Goal: Task Accomplishment & Management: Manage account settings

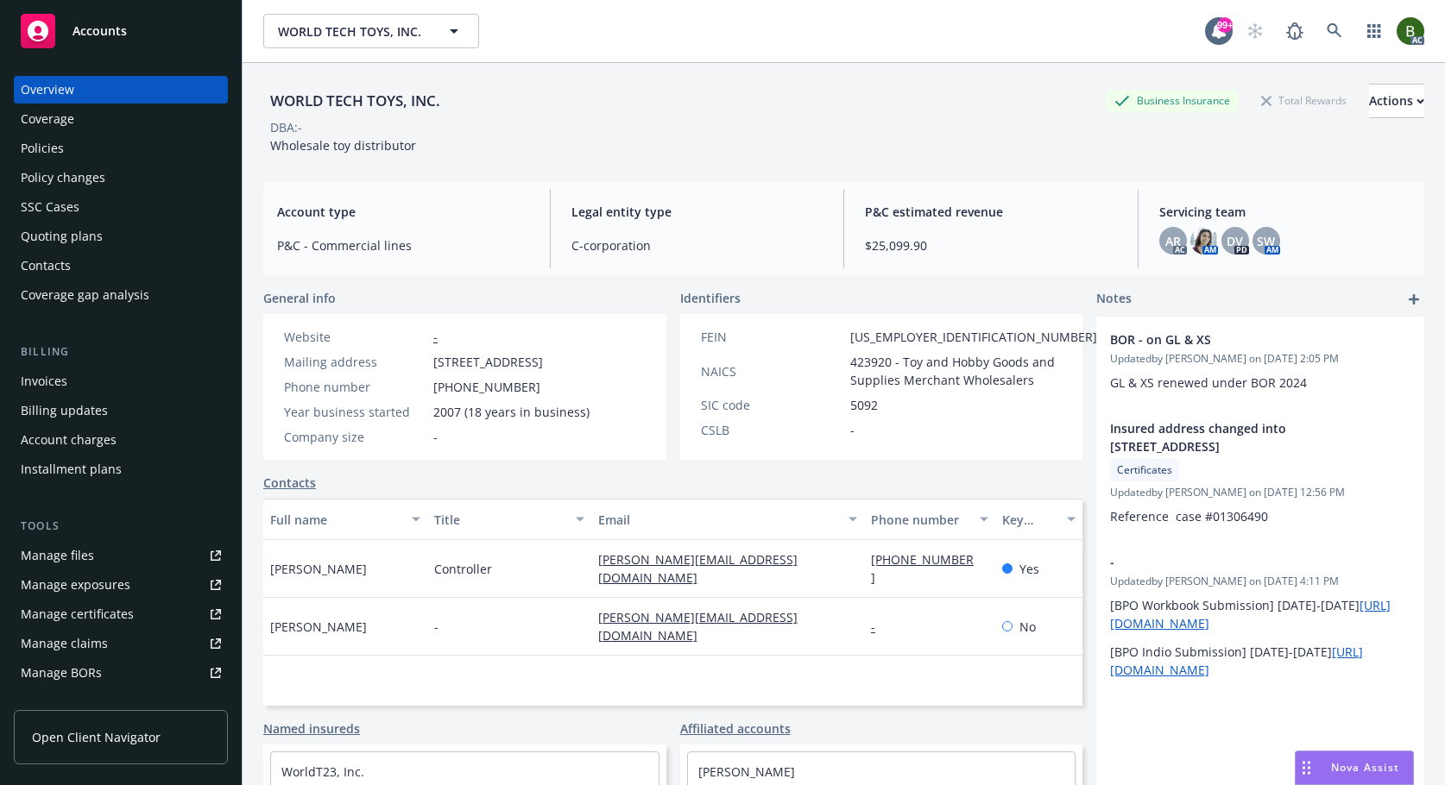
click at [93, 565] on link "Manage files" at bounding box center [121, 556] width 214 height 28
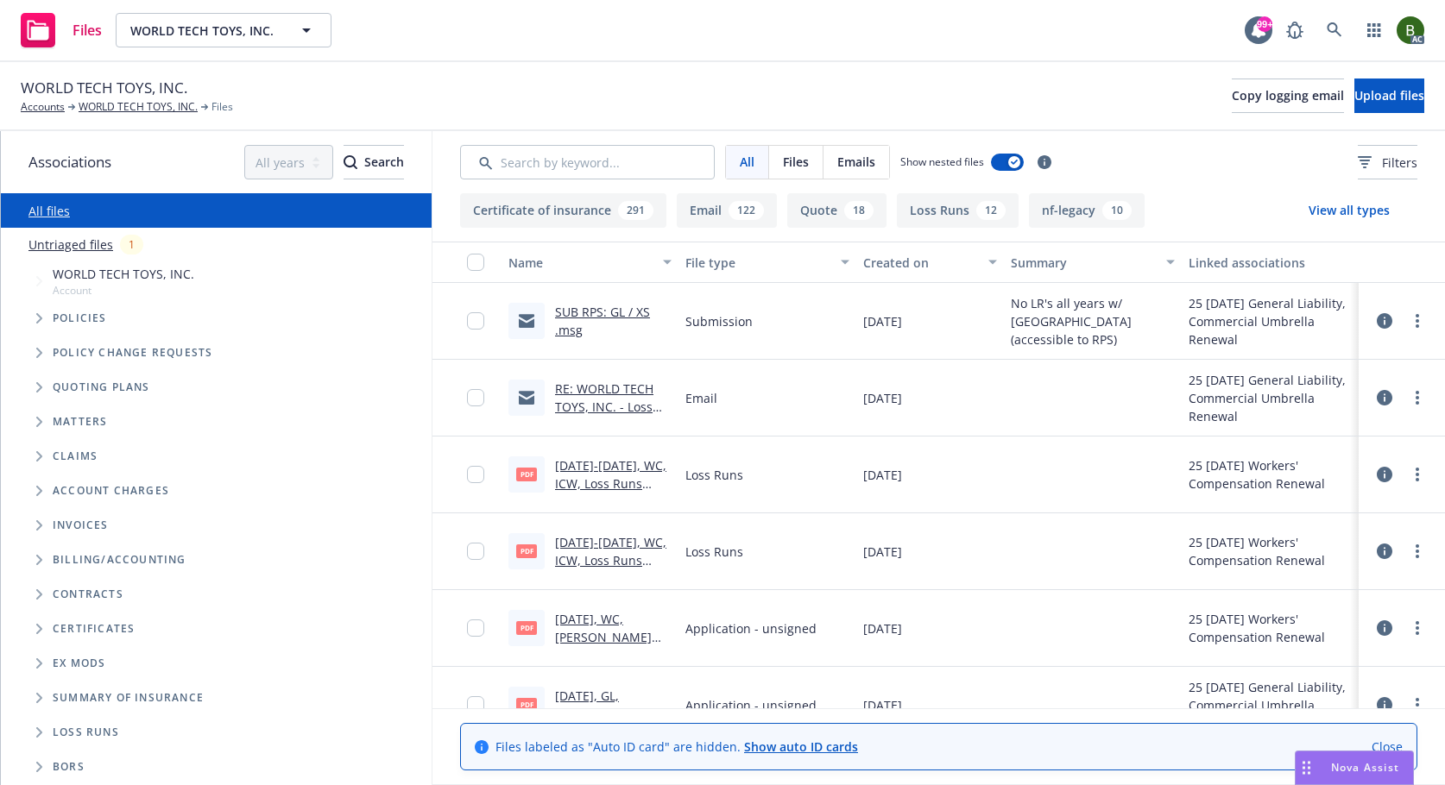
click at [615, 312] on link "SUB RPS: GL / XS .msg" at bounding box center [602, 321] width 95 height 35
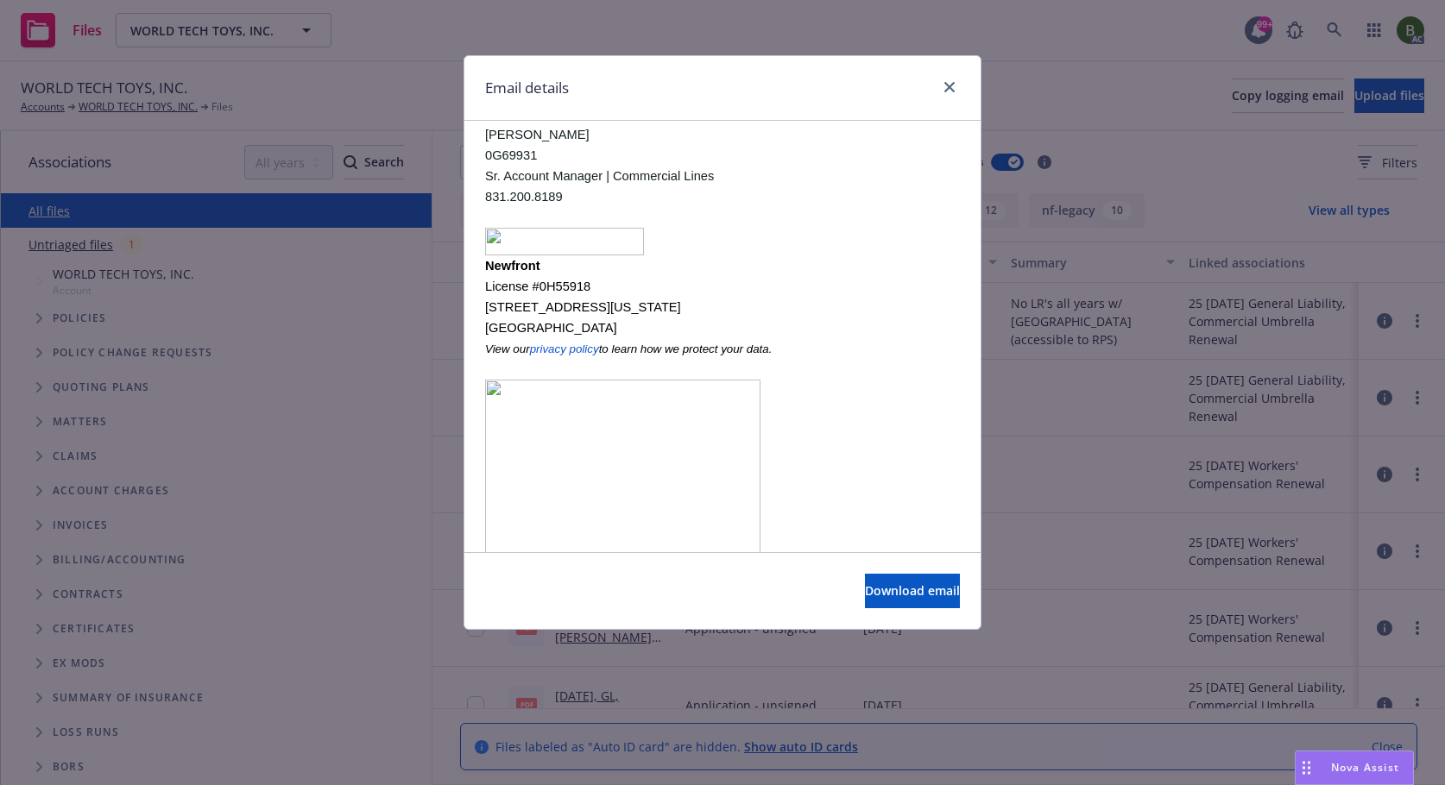
scroll to position [448, 0]
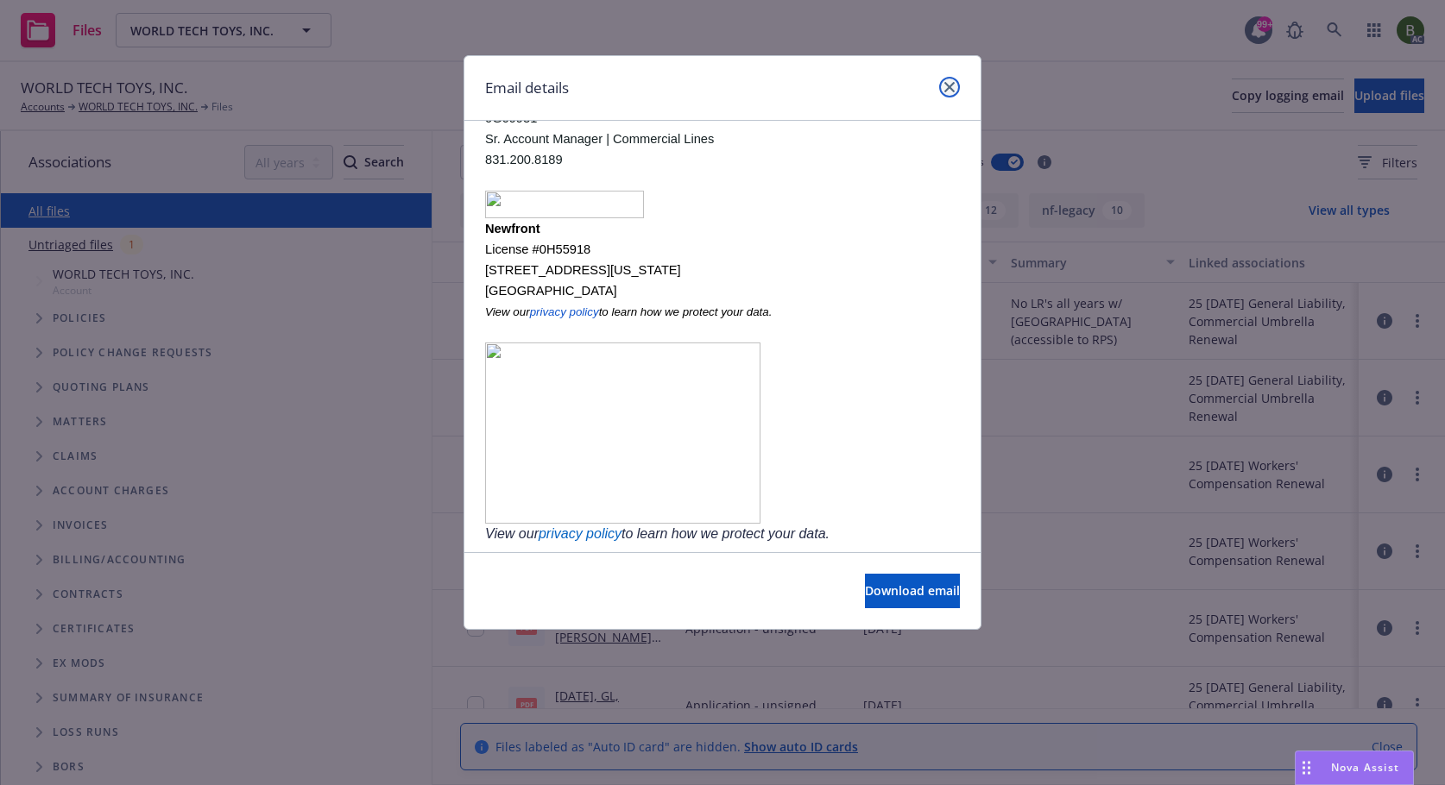
click at [953, 87] on icon "close" at bounding box center [949, 87] width 10 height 10
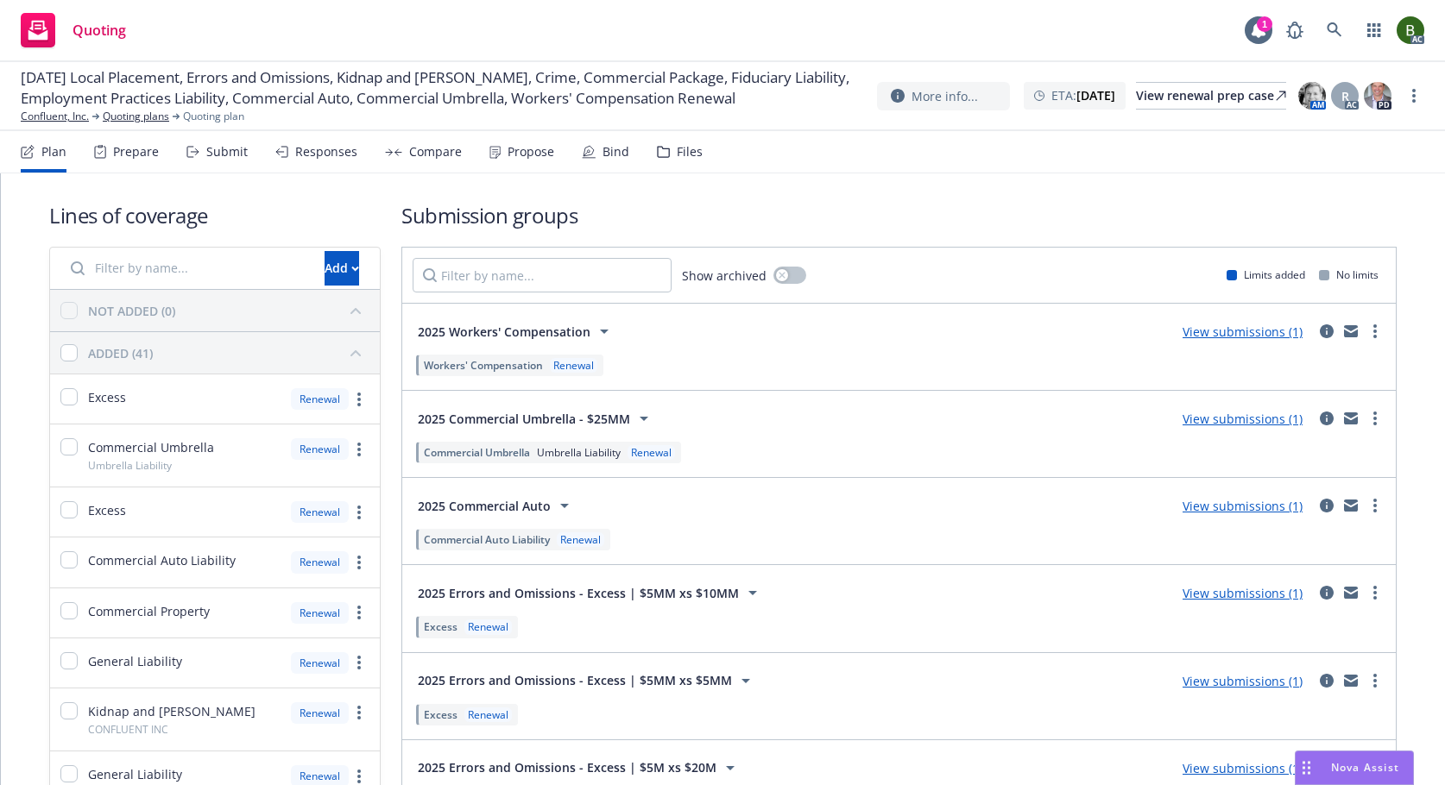
click at [677, 157] on div "Files" at bounding box center [690, 152] width 26 height 14
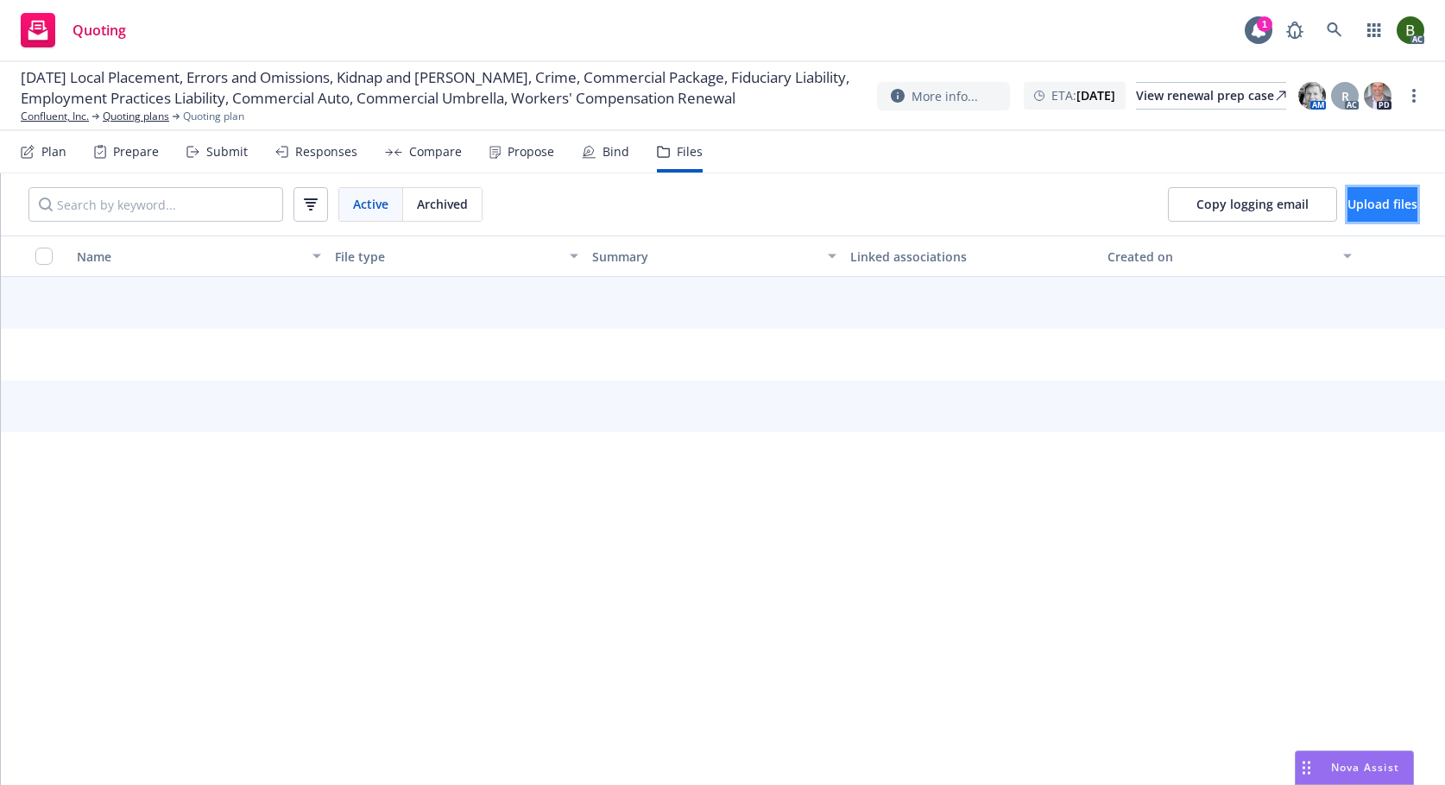
click at [1366, 204] on span "Upload files" at bounding box center [1382, 204] width 70 height 16
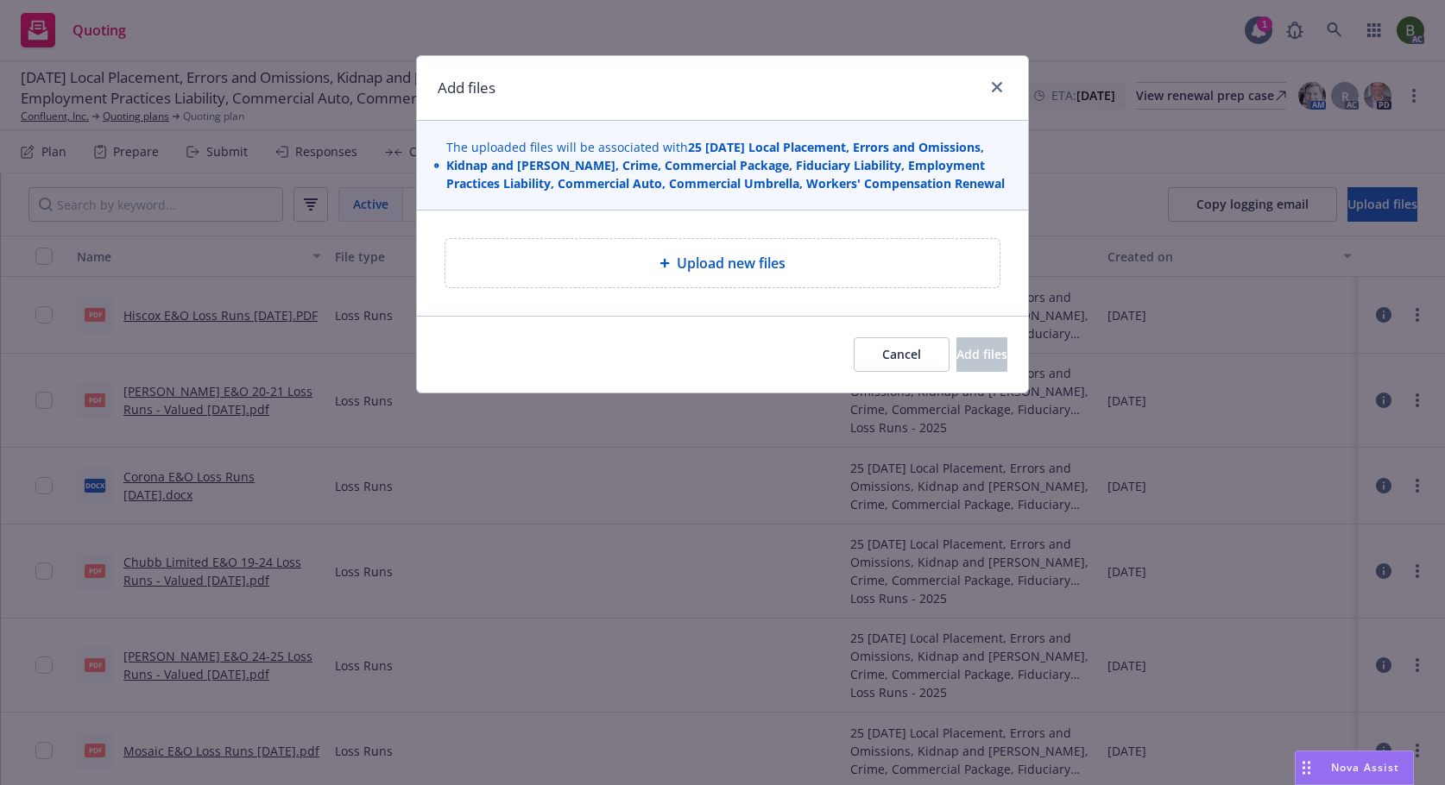
click at [725, 266] on span "Upload new files" at bounding box center [731, 263] width 109 height 21
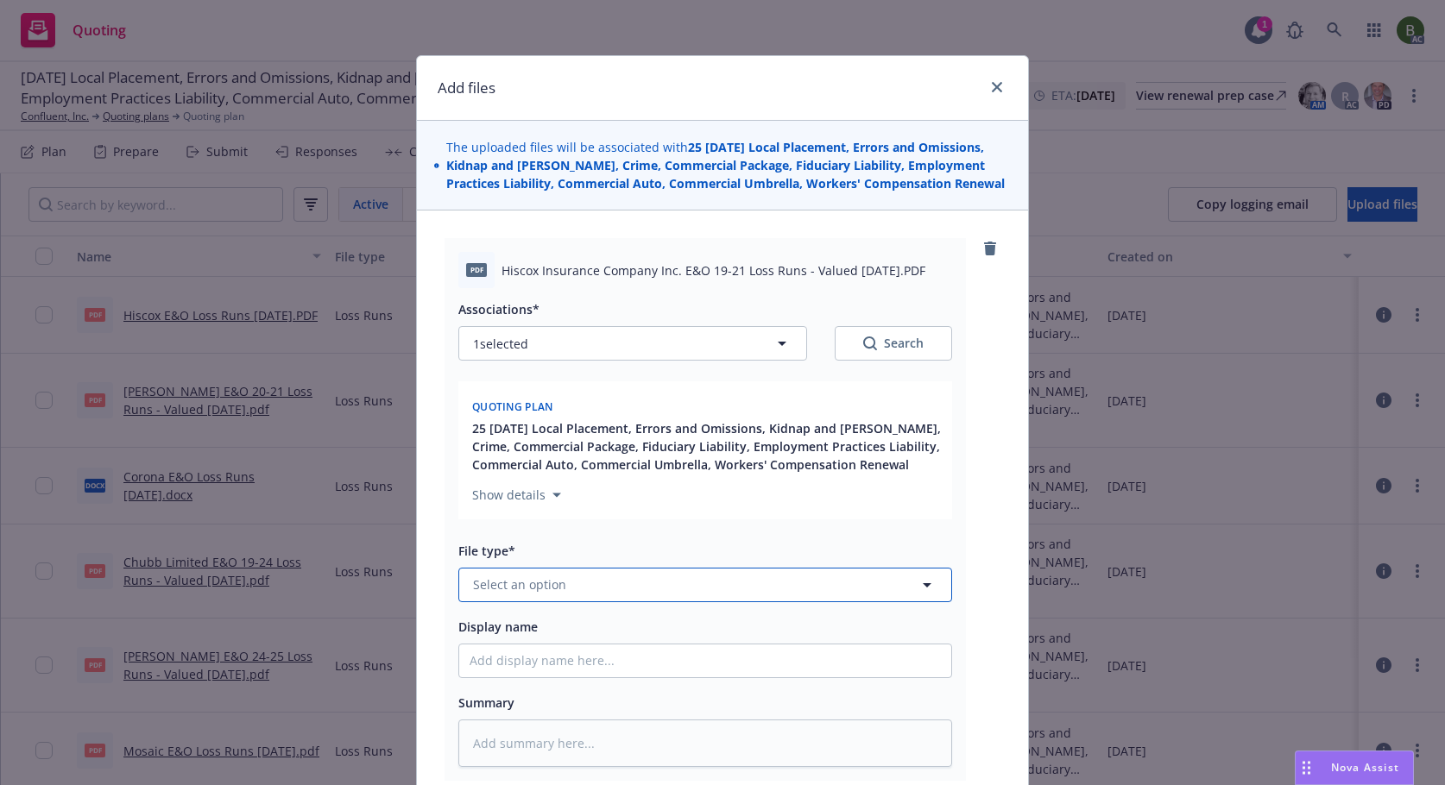
click at [628, 585] on button "Select an option" at bounding box center [705, 585] width 494 height 35
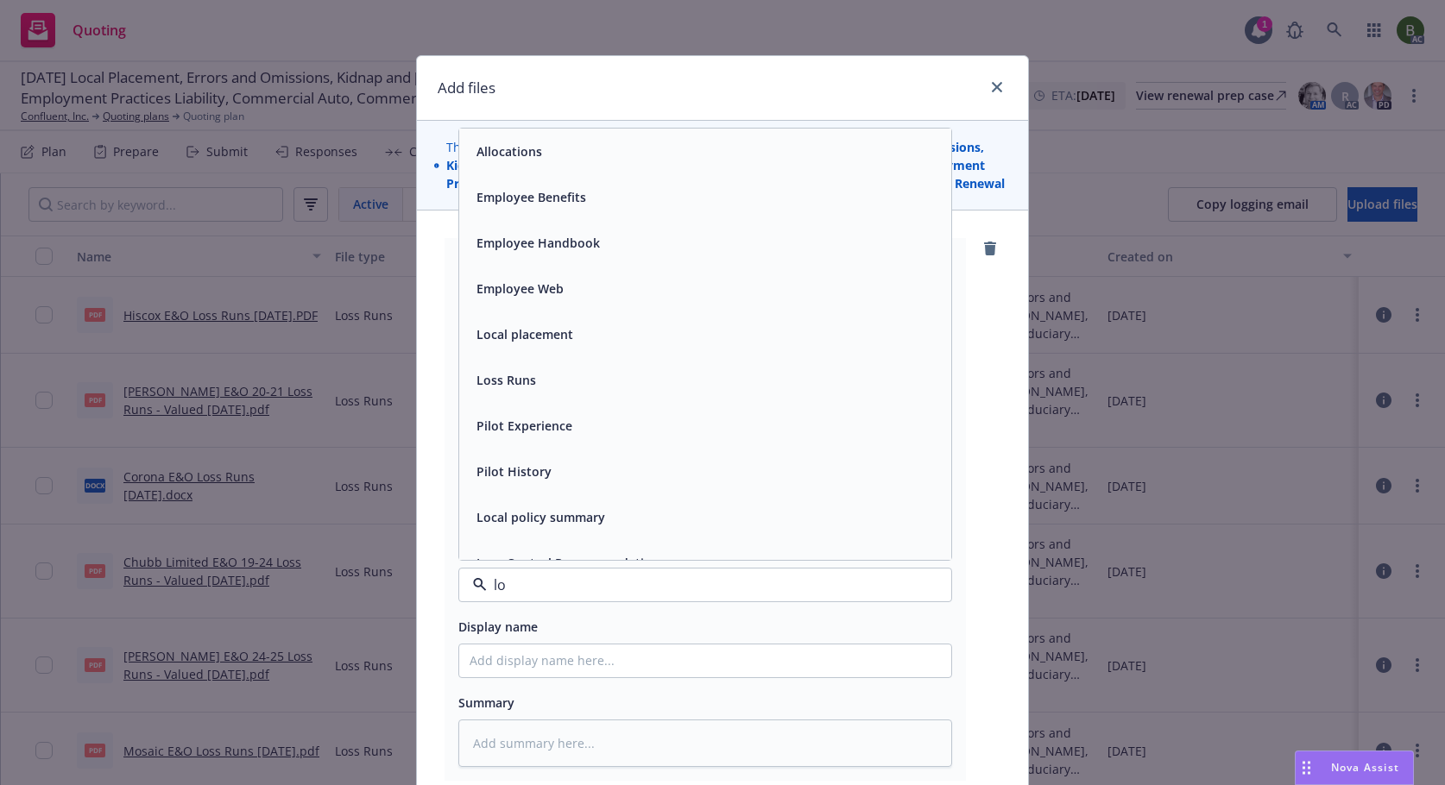
type input "loa"
type textarea "x"
type input "loss"
click at [491, 163] on div "Loss Runs" at bounding box center [505, 151] width 70 height 25
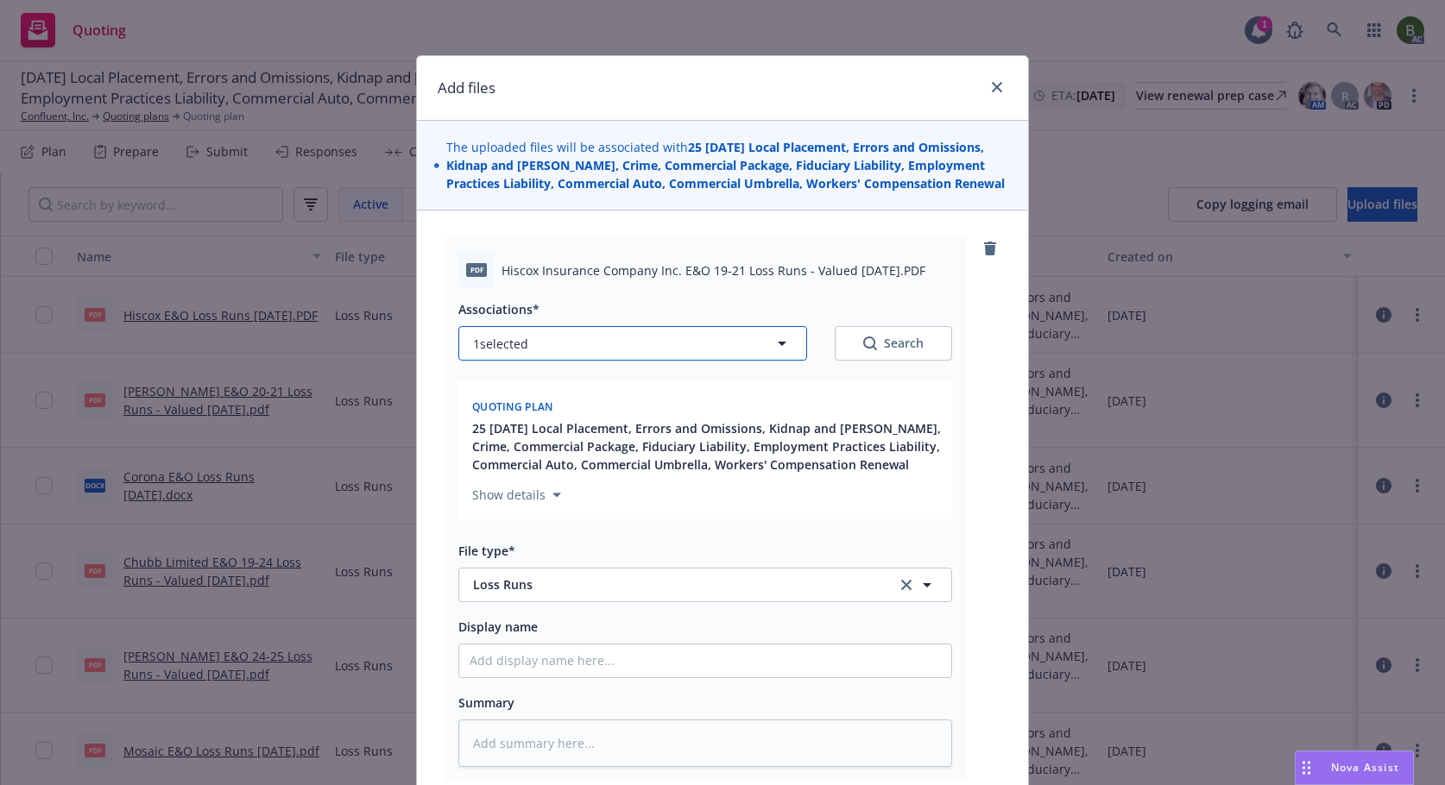
click at [558, 347] on button "1 selected" at bounding box center [632, 343] width 349 height 35
type textarea "x"
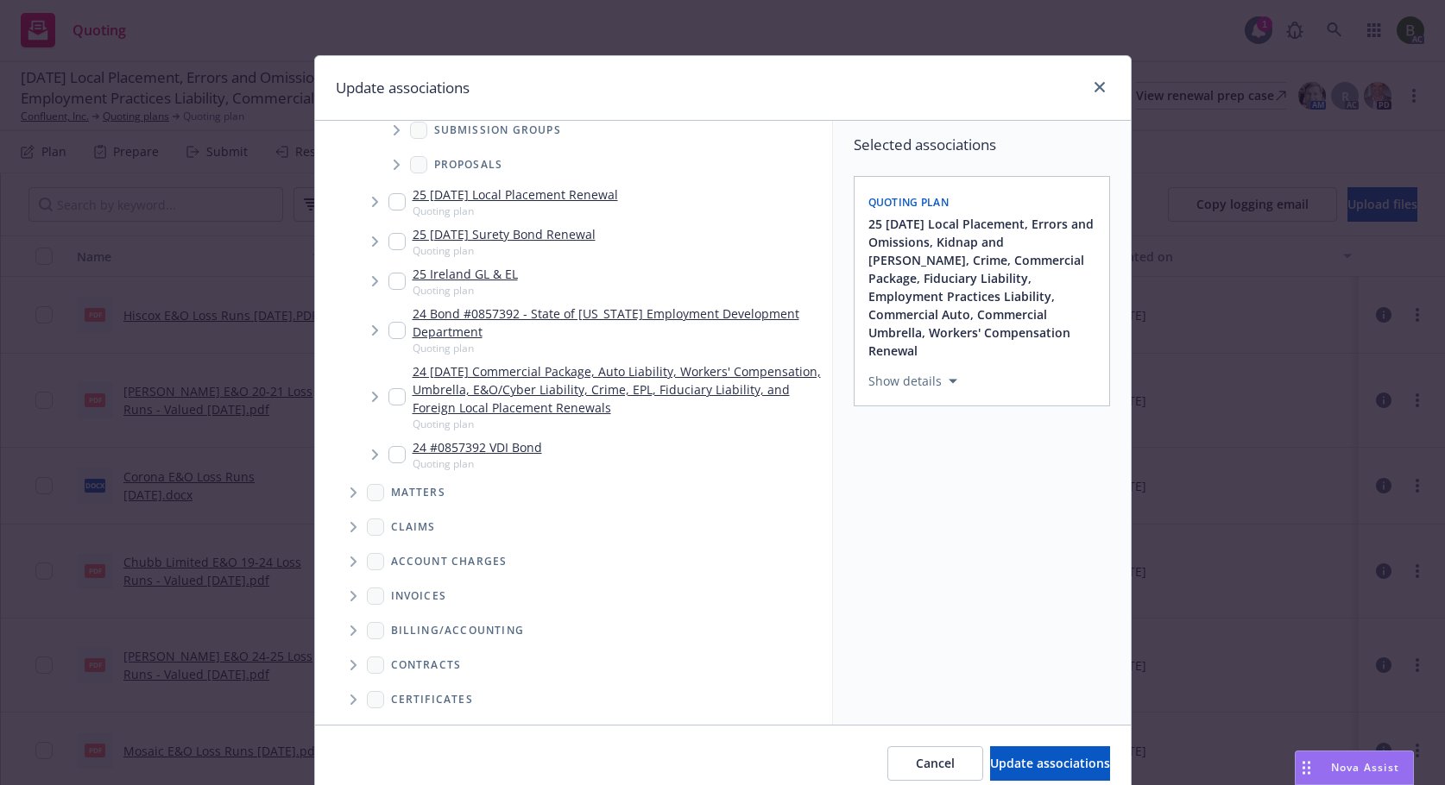
scroll to position [396, 0]
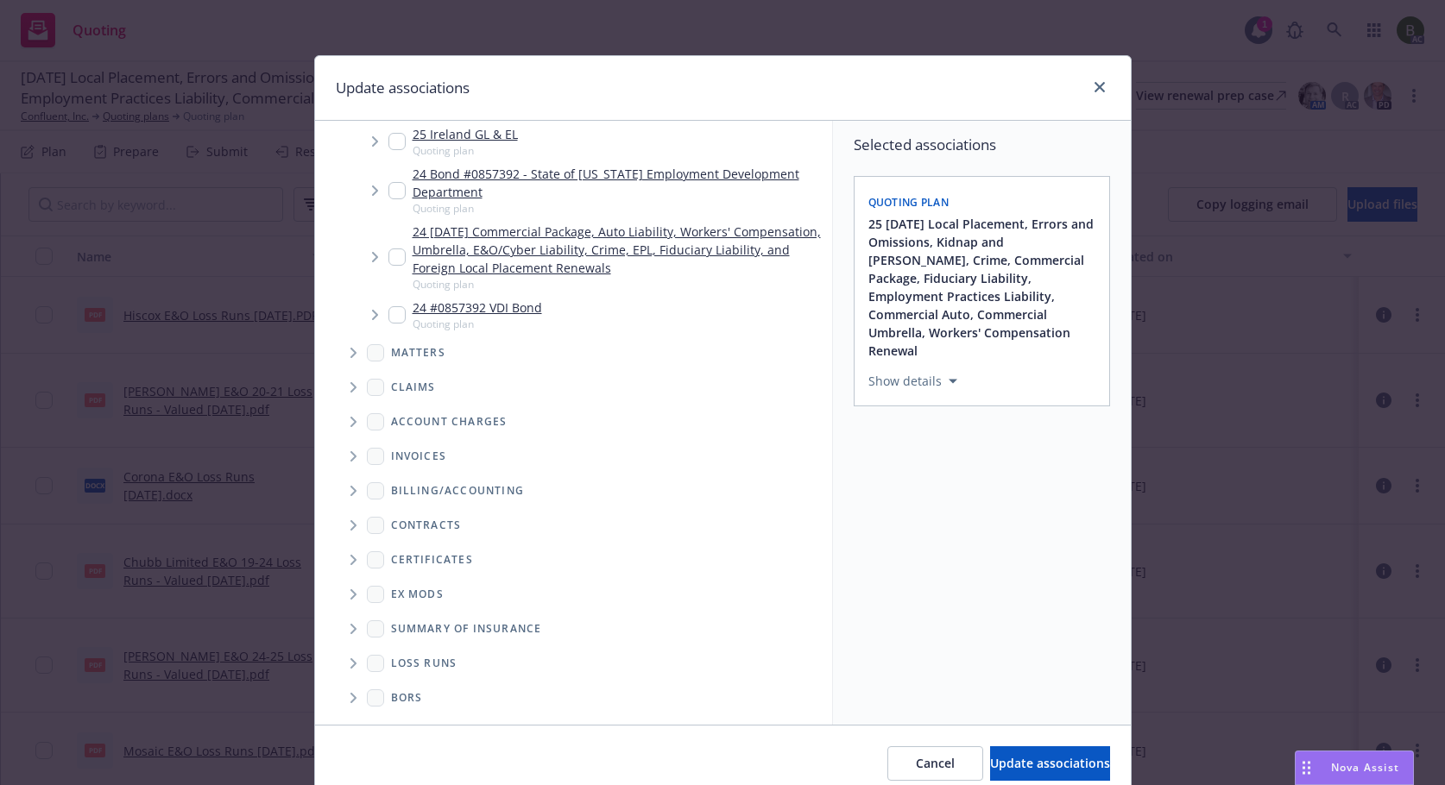
click at [346, 669] on span "Folder Tree Example" at bounding box center [353, 664] width 28 height 28
click at [424, 716] on link "2025" at bounding box center [433, 725] width 28 height 18
checkbox input "true"
click at [1000, 751] on button "Update associations" at bounding box center [1050, 764] width 120 height 35
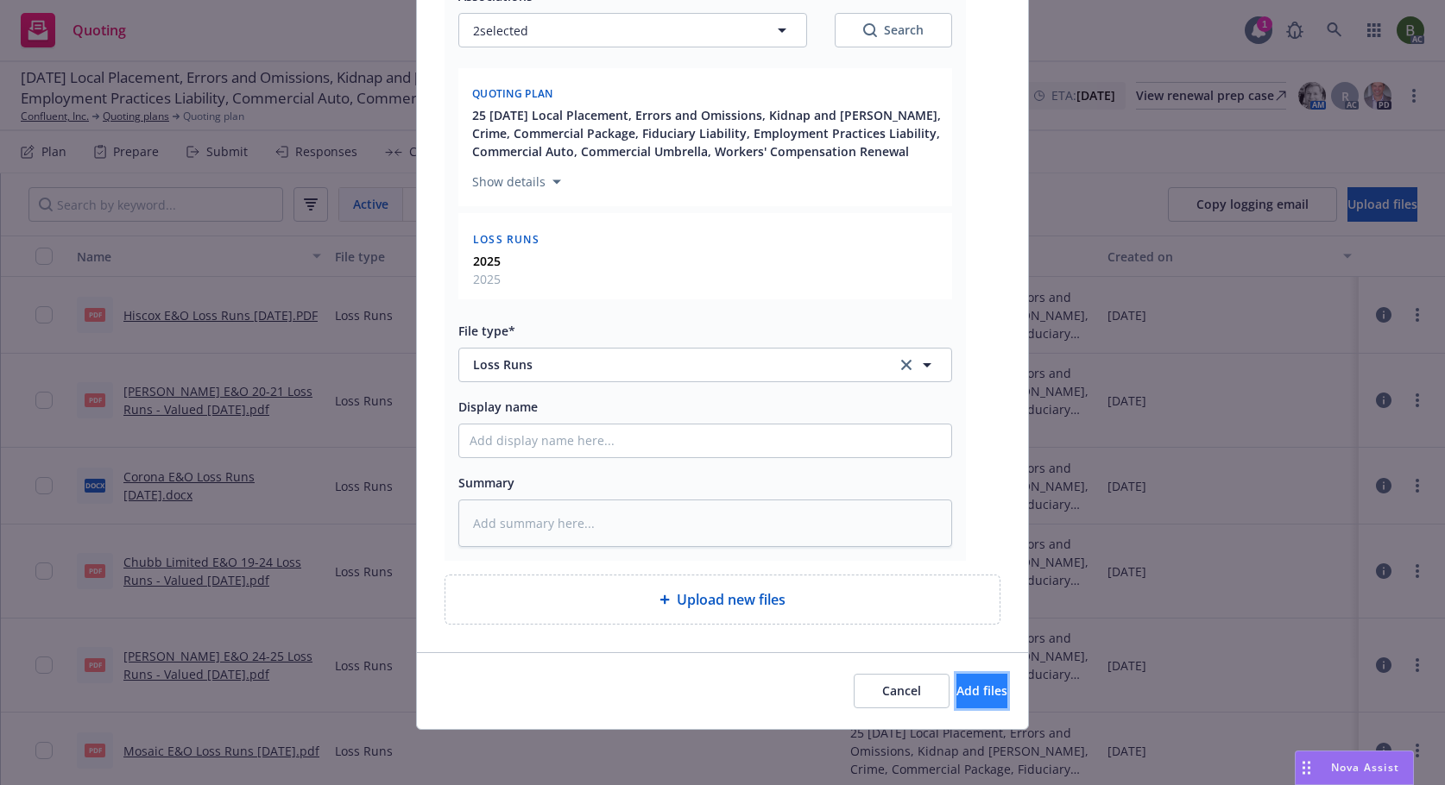
click at [956, 693] on span "Add files" at bounding box center [981, 691] width 51 height 16
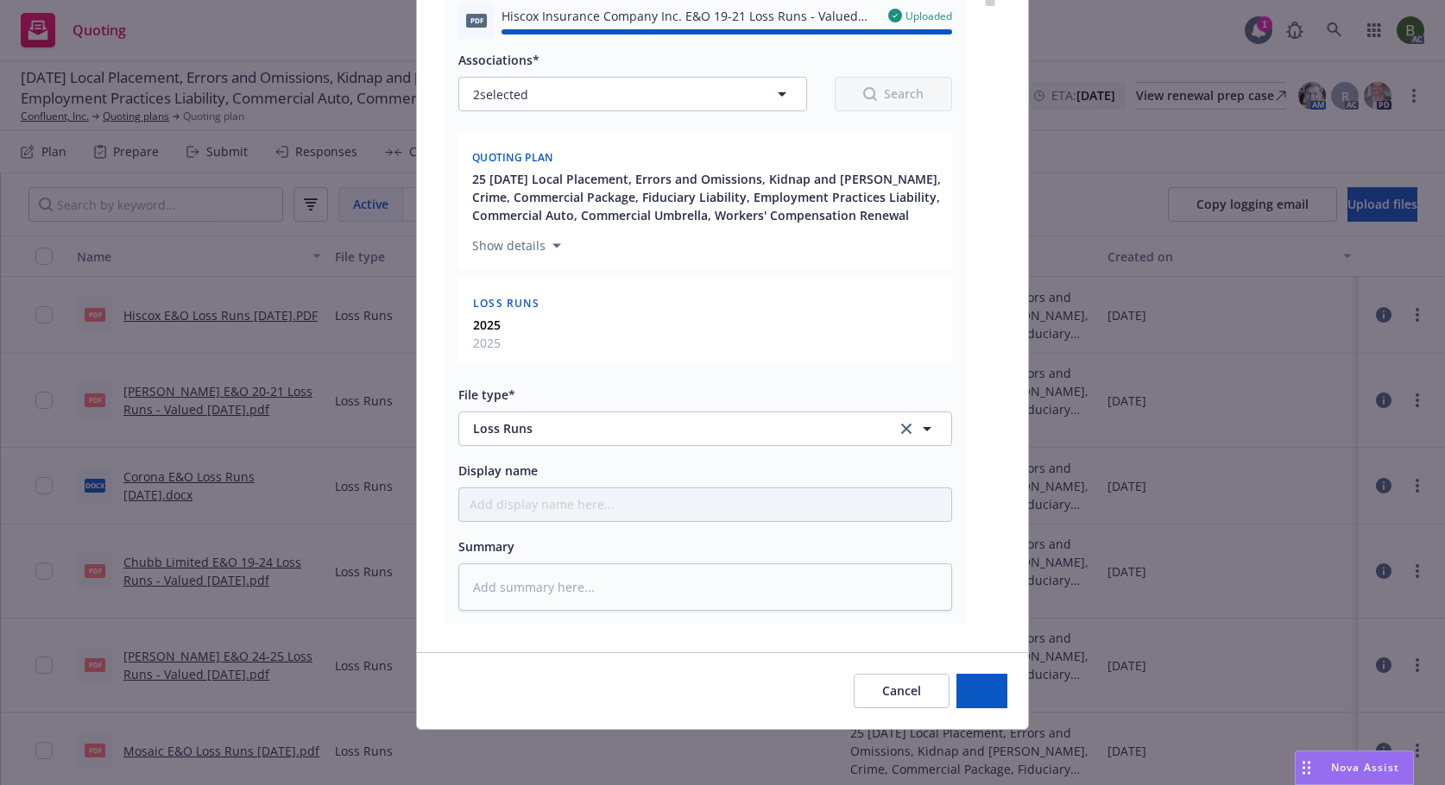
type textarea "x"
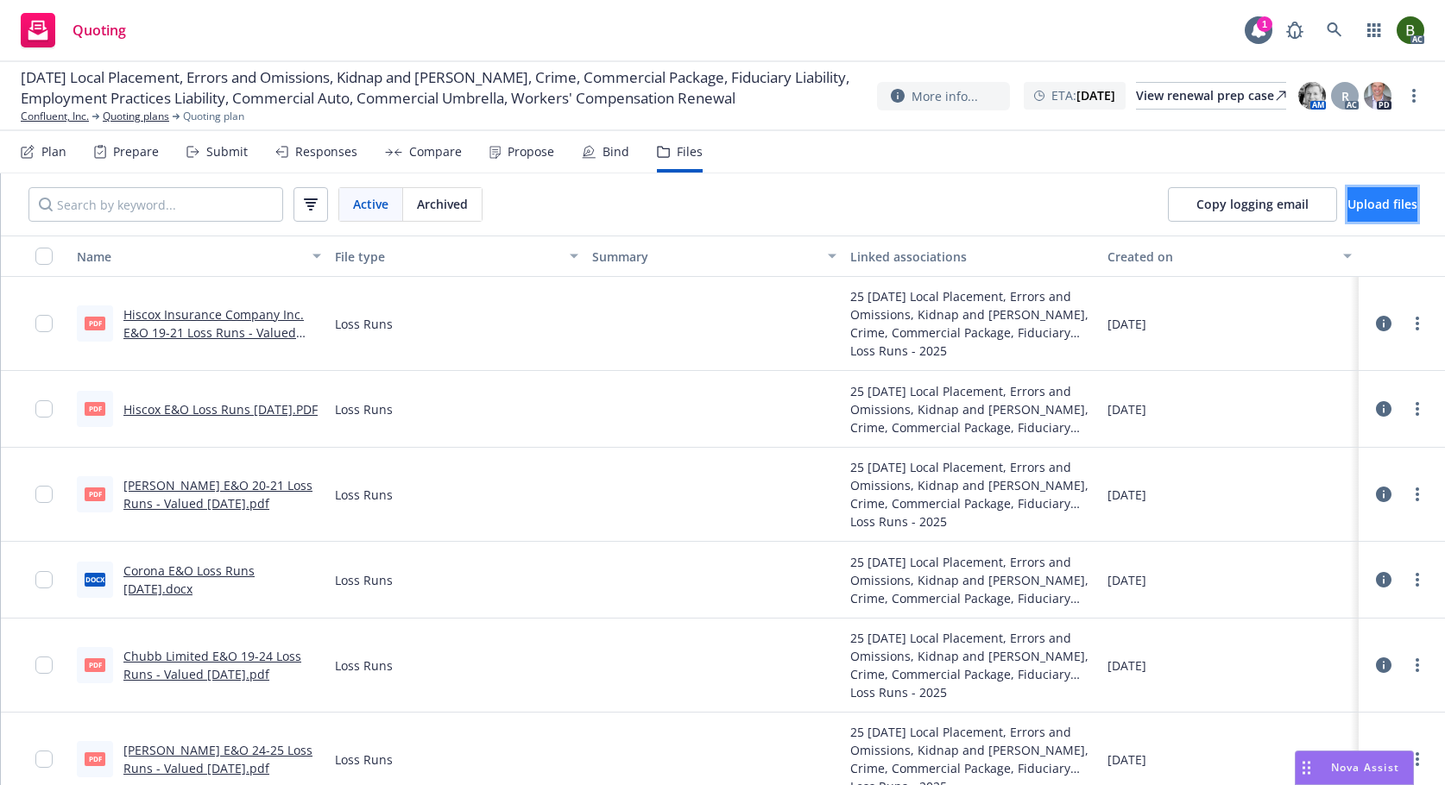
click at [1347, 213] on button "Upload files" at bounding box center [1382, 204] width 70 height 35
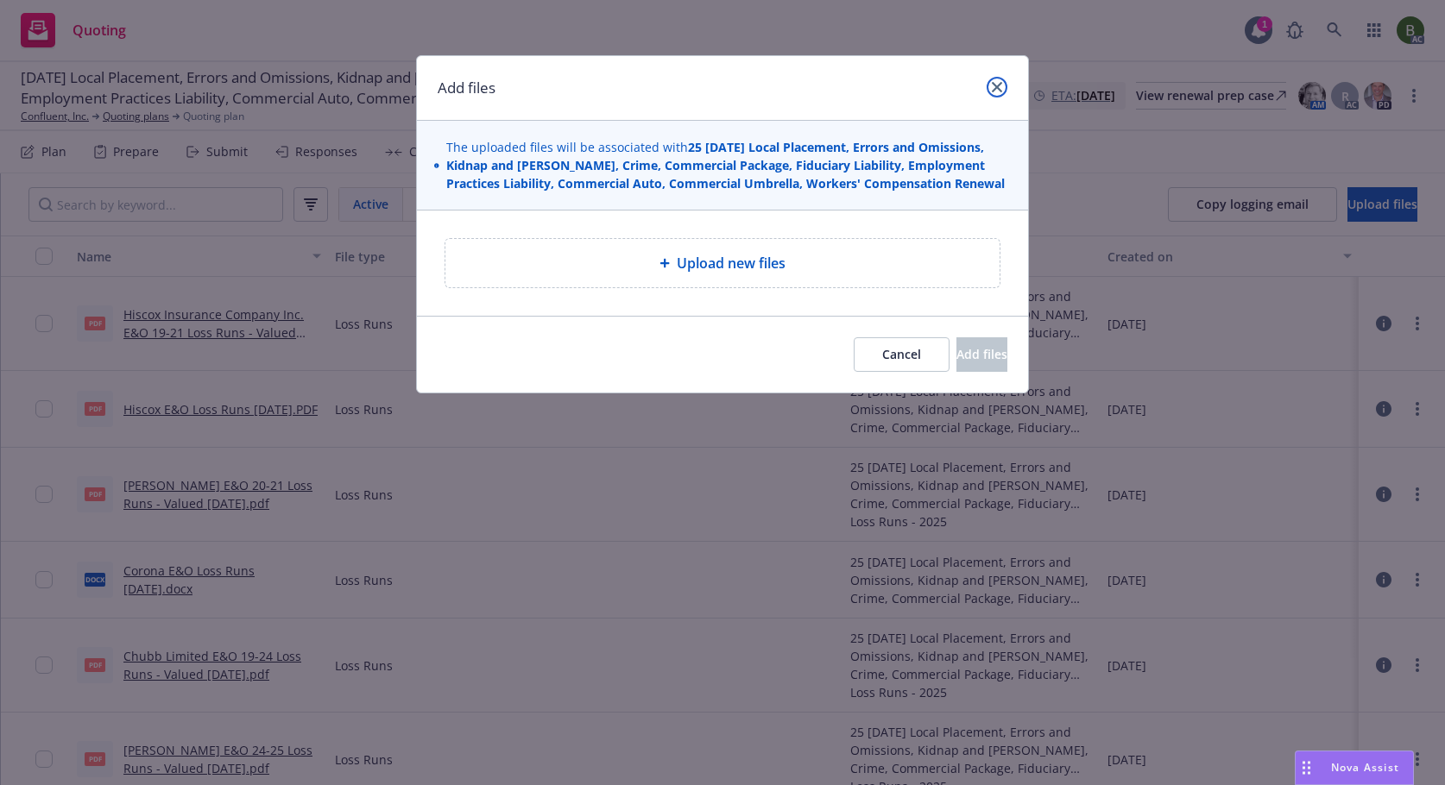
click at [990, 84] on link "close" at bounding box center [997, 87] width 21 height 21
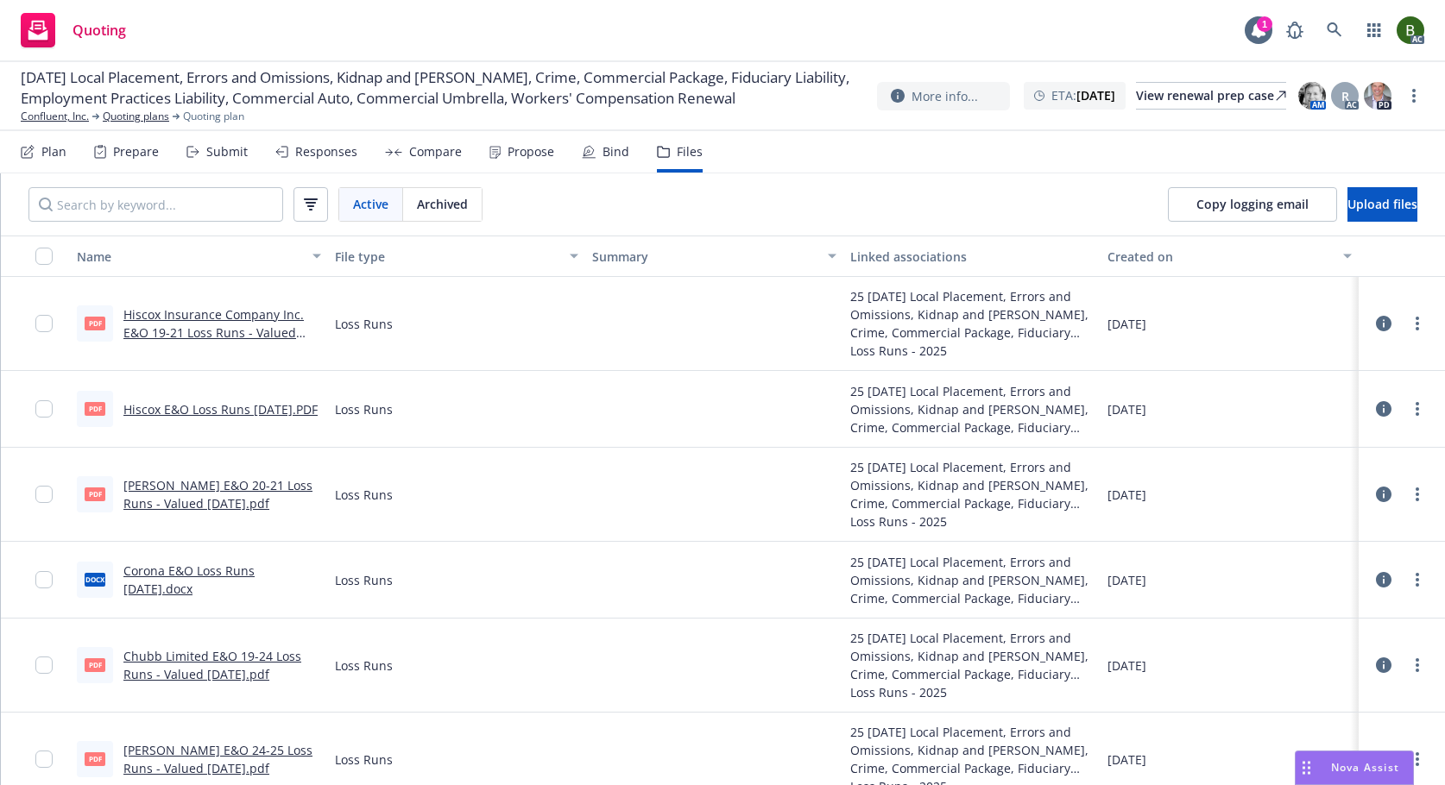
click at [1376, 408] on icon at bounding box center [1384, 409] width 16 height 16
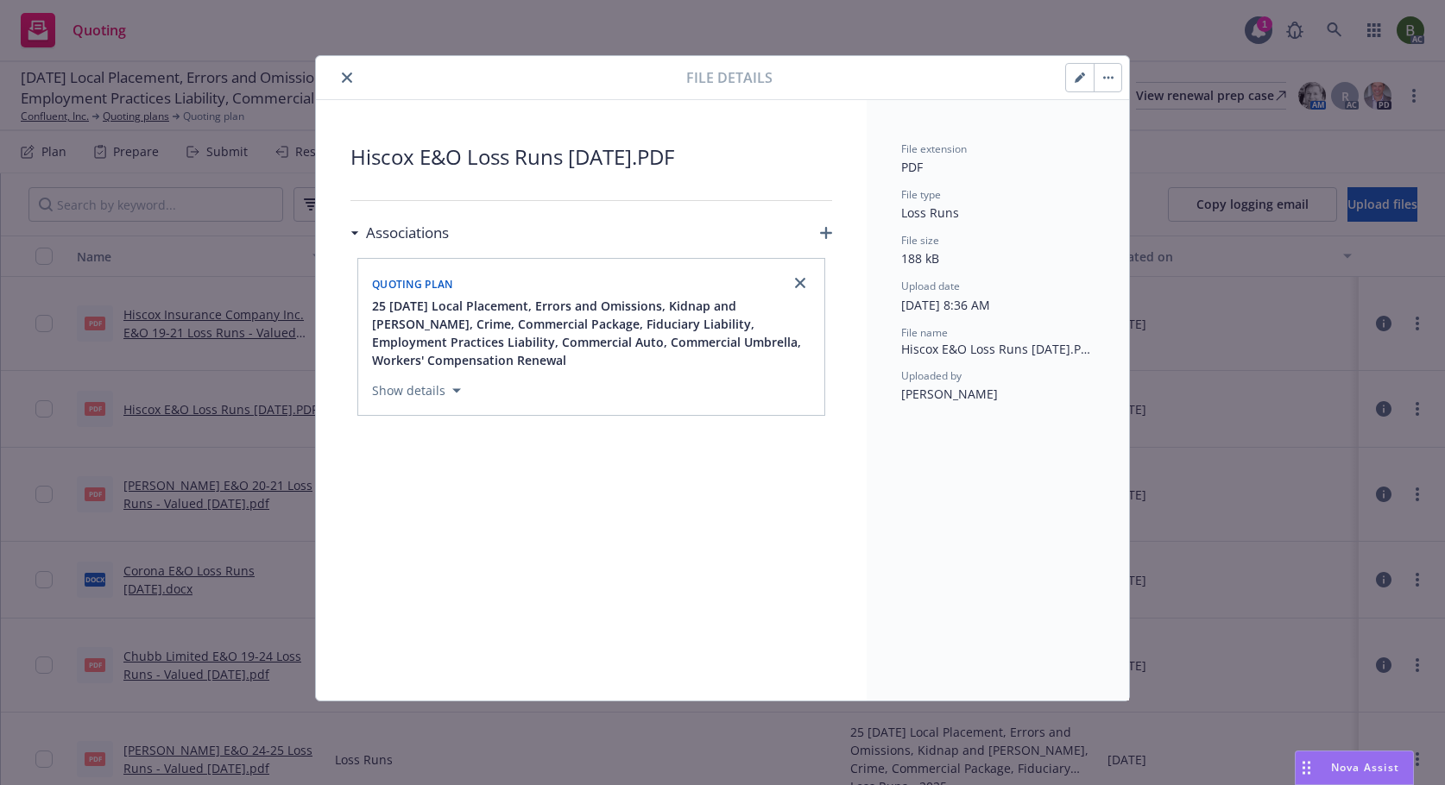
click at [355, 84] on button "close" at bounding box center [347, 77] width 21 height 21
